Goal: Find specific page/section: Find specific page/section

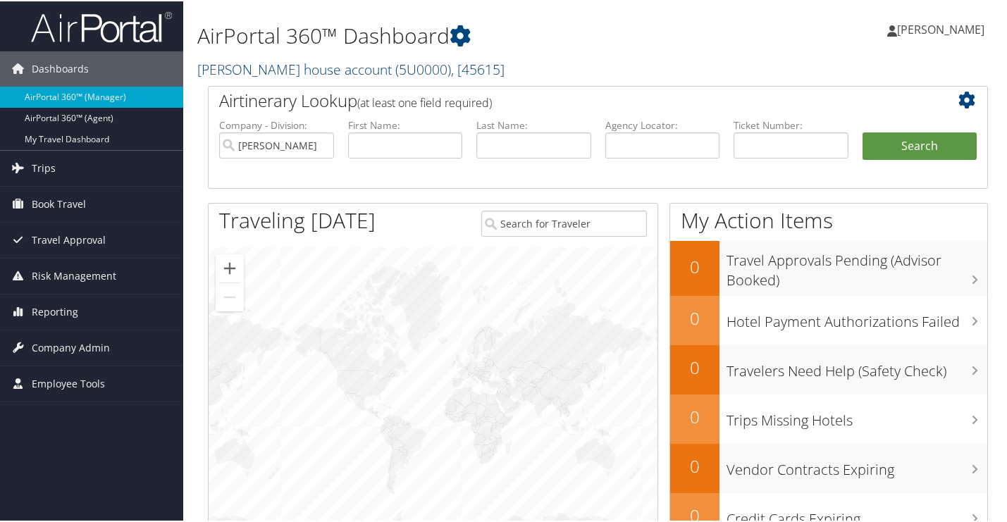
click at [395, 69] on span "( 5U0000 )" at bounding box center [423, 67] width 56 height 19
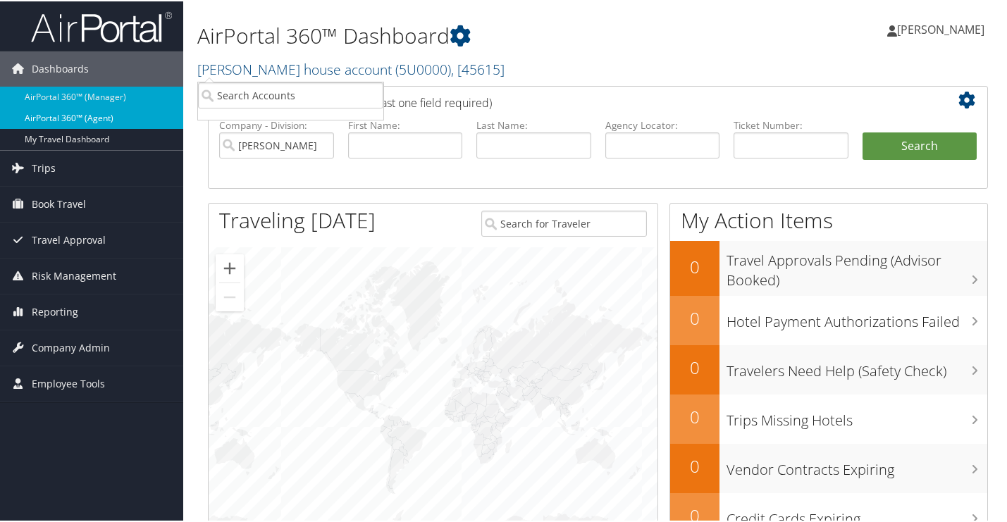
click at [95, 122] on link "AirPortal 360™ (Agent)" at bounding box center [91, 116] width 183 height 21
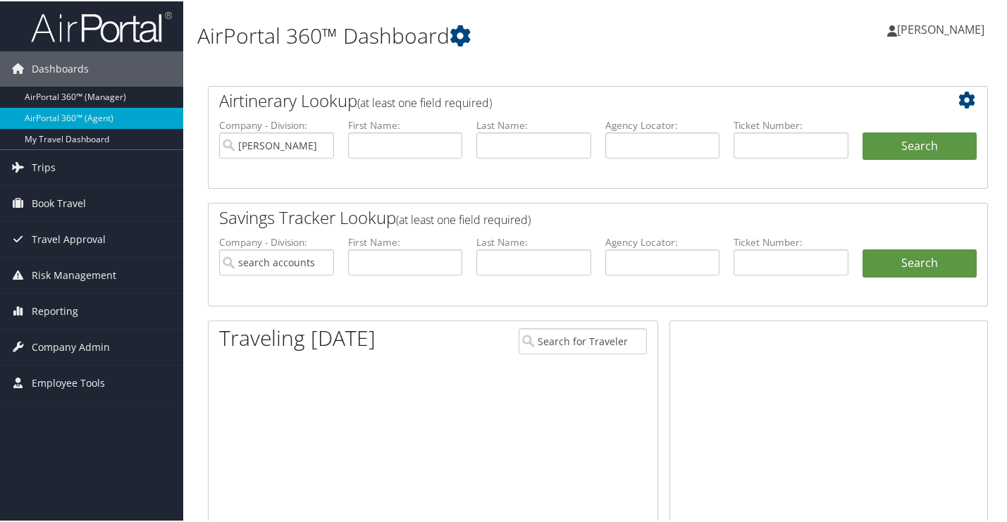
type input "[PERSON_NAME] house account"
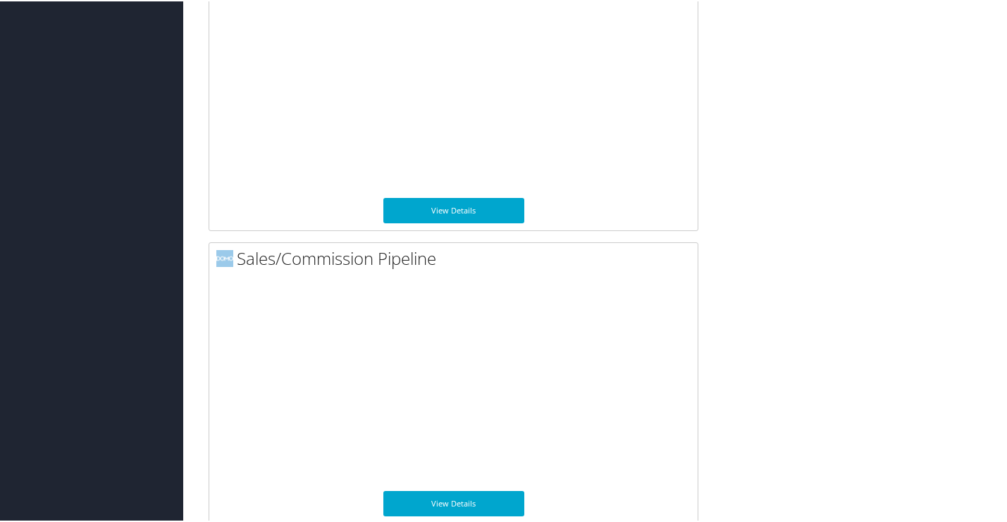
scroll to position [1098, 0]
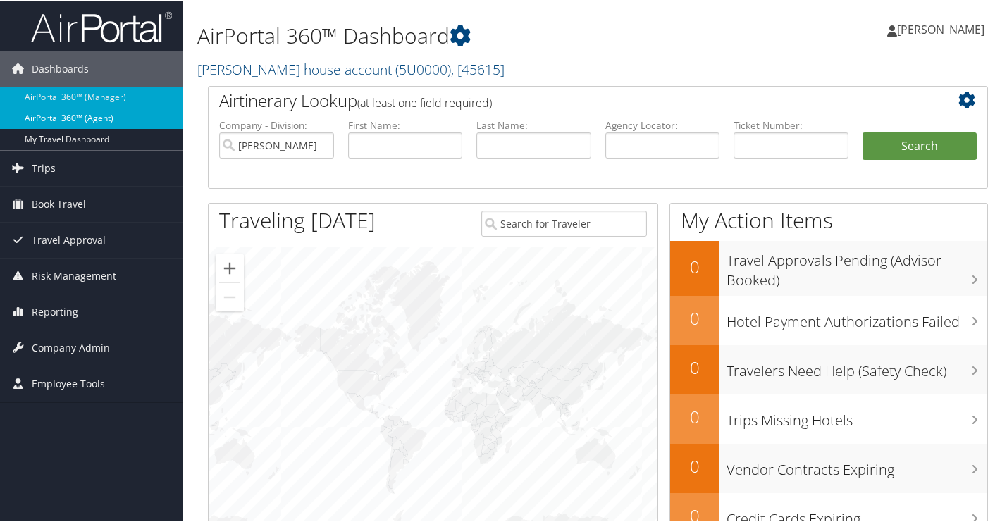
click at [144, 120] on link "AirPortal 360™ (Agent)" at bounding box center [91, 116] width 183 height 21
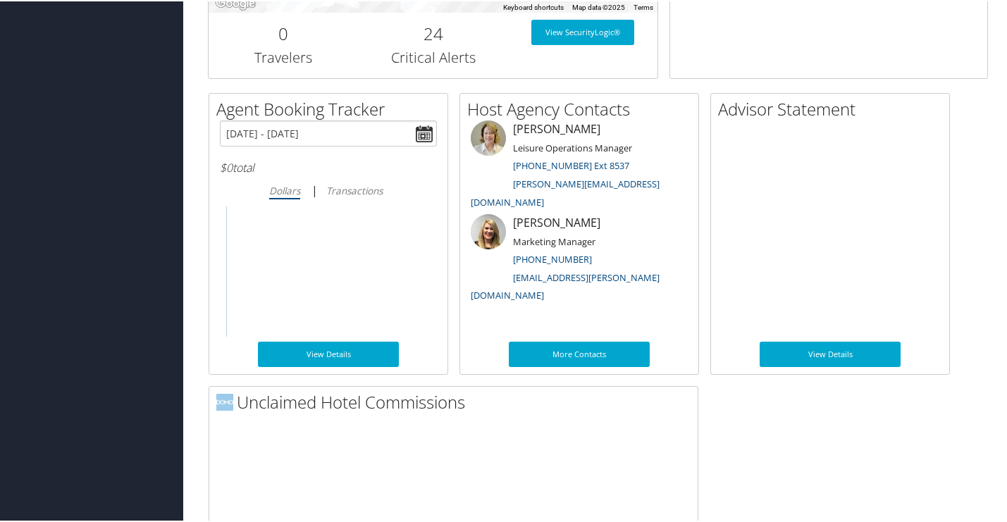
scroll to position [647, 0]
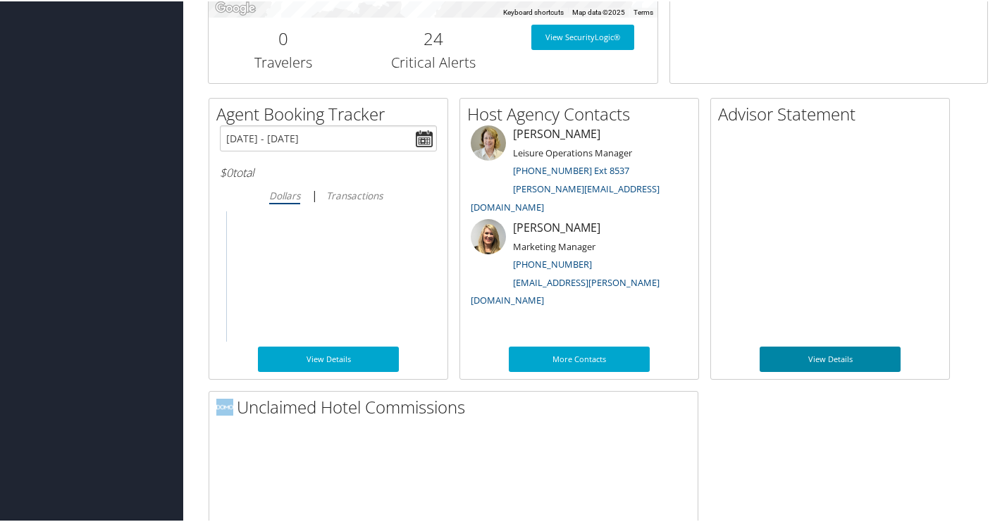
click at [831, 367] on link "View Details" at bounding box center [829, 357] width 141 height 25
